Goal: Information Seeking & Learning: Learn about a topic

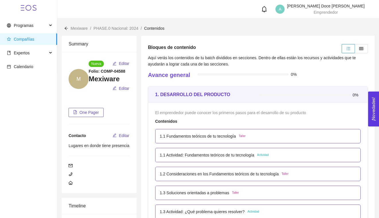
scroll to position [1112, 0]
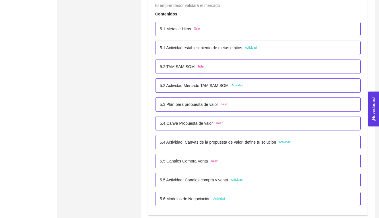
click at [193, 104] on p "5.3 Plan para propuesta de valor" at bounding box center [189, 104] width 58 height 6
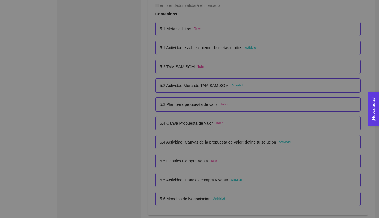
click at [193, 104] on div at bounding box center [189, 138] width 227 height 84
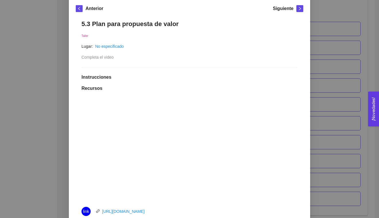
scroll to position [144, 0]
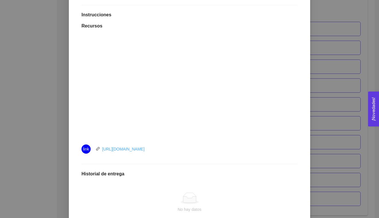
click at [113, 150] on link "https://youtu.be/pI2mjQed1vc" at bounding box center [123, 149] width 42 height 5
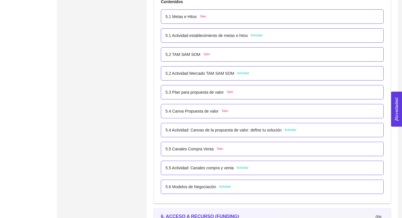
scroll to position [1128, 0]
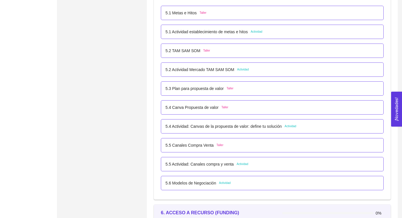
click at [73, 112] on div "Summary M Nueva Editar Folio: COMP-04588 Mexiware Editar One Pager Contacto Edi…" at bounding box center [101, 204] width 85 height 2593
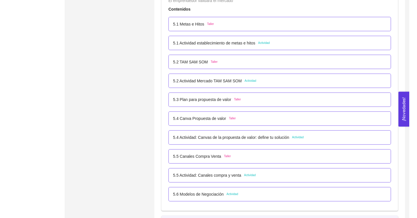
scroll to position [1115, 0]
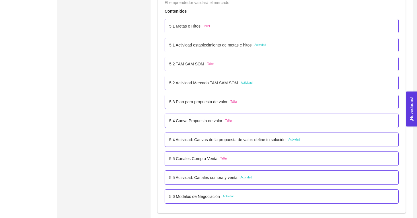
click at [202, 121] on p "5.4 Canva Propuesta de valor" at bounding box center [195, 121] width 53 height 6
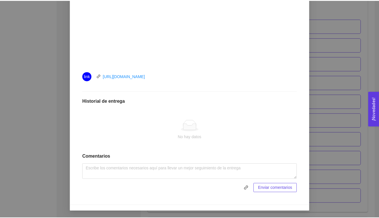
scroll to position [217, 0]
